Goal: Information Seeking & Learning: Learn about a topic

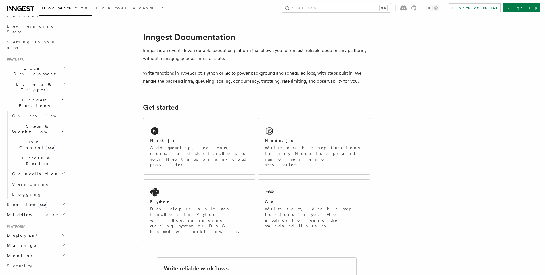
scroll to position [190, 0]
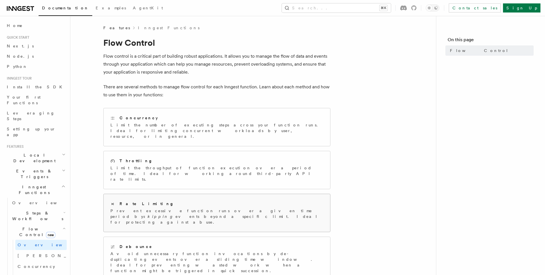
click at [149, 194] on div "Rate Limiting Prevent excessive function runs over a given time period by skipp…" at bounding box center [217, 213] width 227 height 38
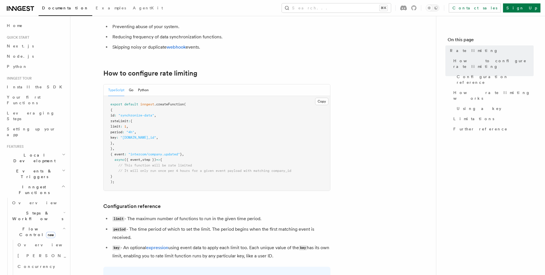
scroll to position [71, 0]
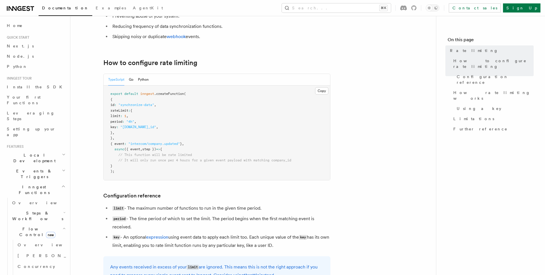
click at [131, 81] on button "Go" at bounding box center [131, 80] width 5 height 12
